Goal: Task Accomplishment & Management: Manage account settings

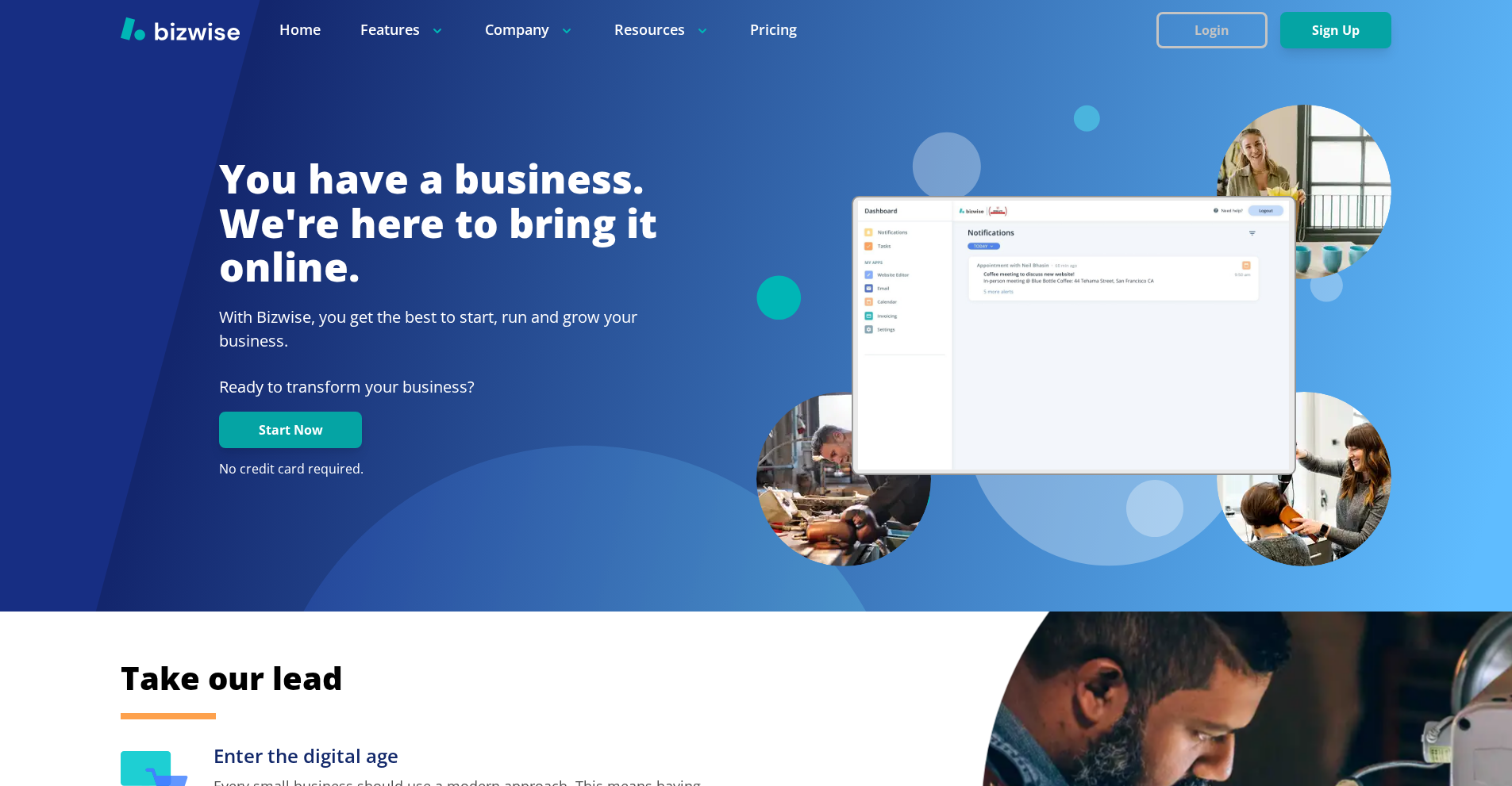
click at [1204, 27] on button "Login" at bounding box center [1211, 29] width 111 height 36
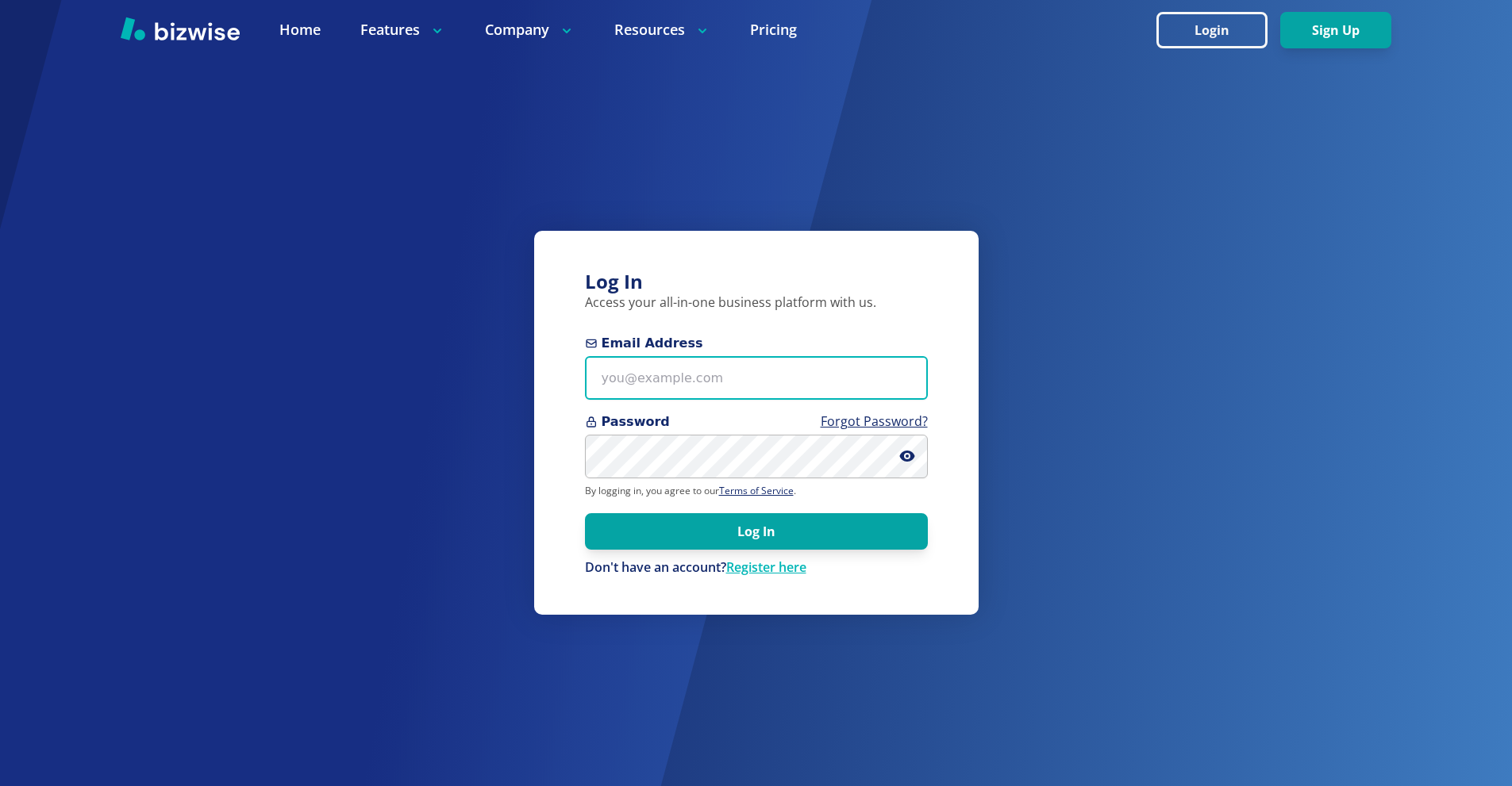
click at [694, 363] on input "Email Address" at bounding box center [756, 378] width 343 height 43
paste input "[EMAIL_ADDRESS][DOMAIN_NAME]"
type input "[EMAIL_ADDRESS][DOMAIN_NAME]"
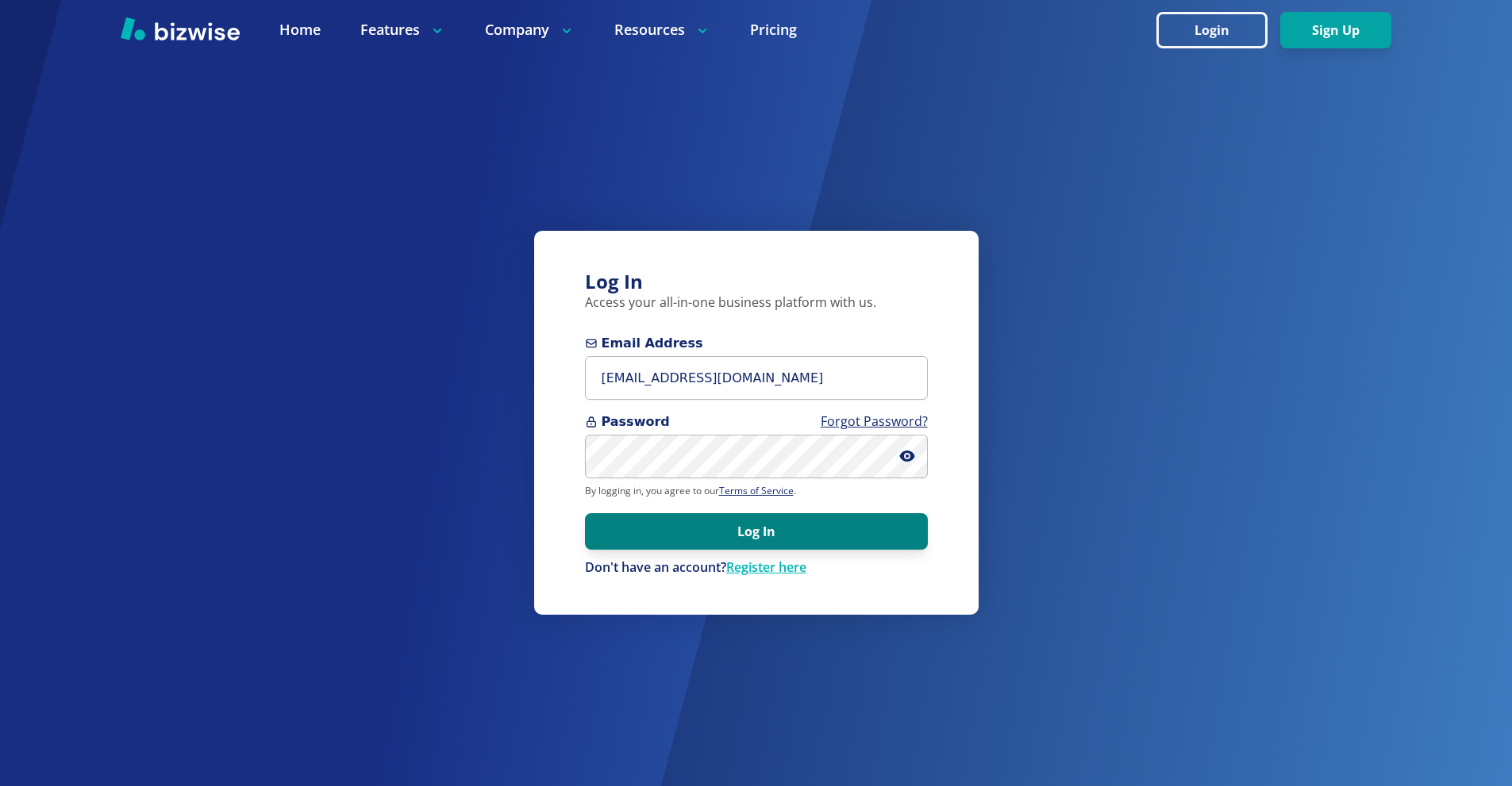
click at [751, 516] on button "Log In" at bounding box center [756, 531] width 343 height 36
